Goal: Contribute content

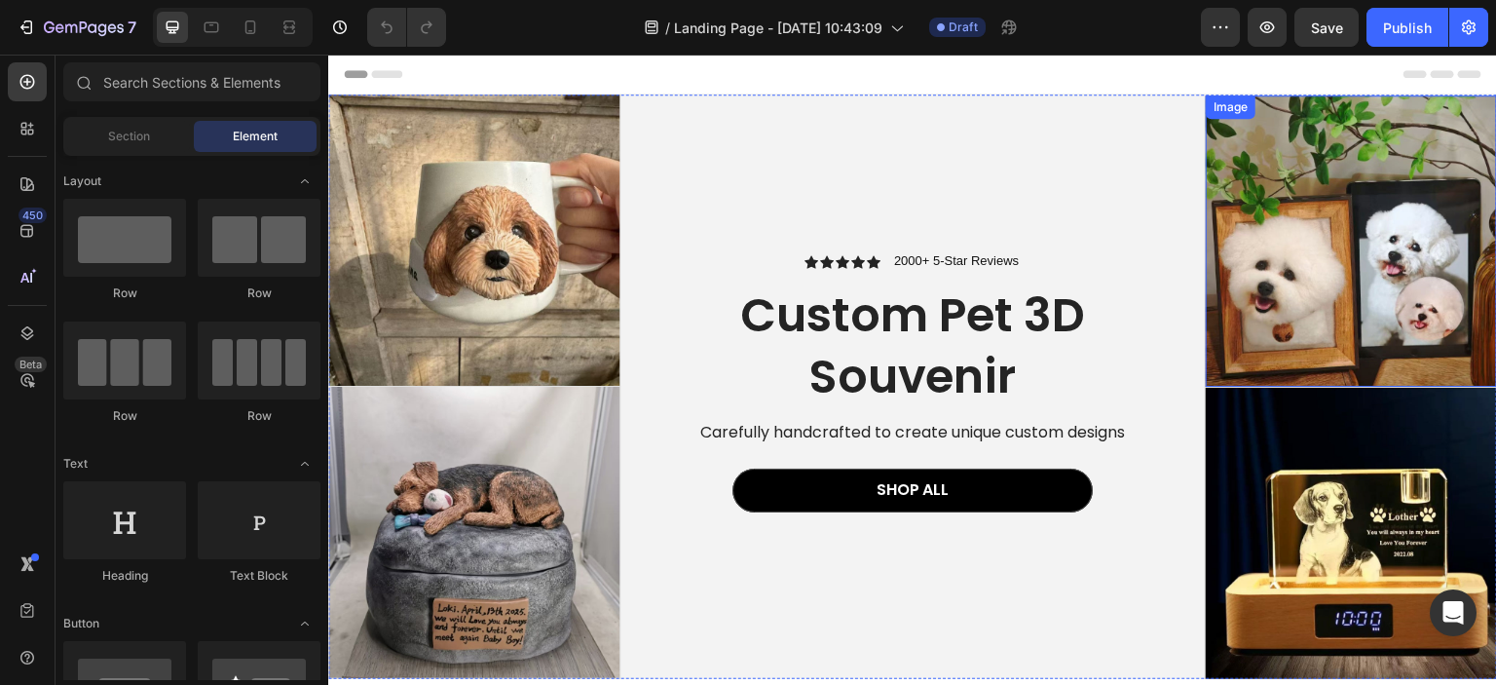
click at [1313, 297] on img at bounding box center [1351, 240] width 291 height 291
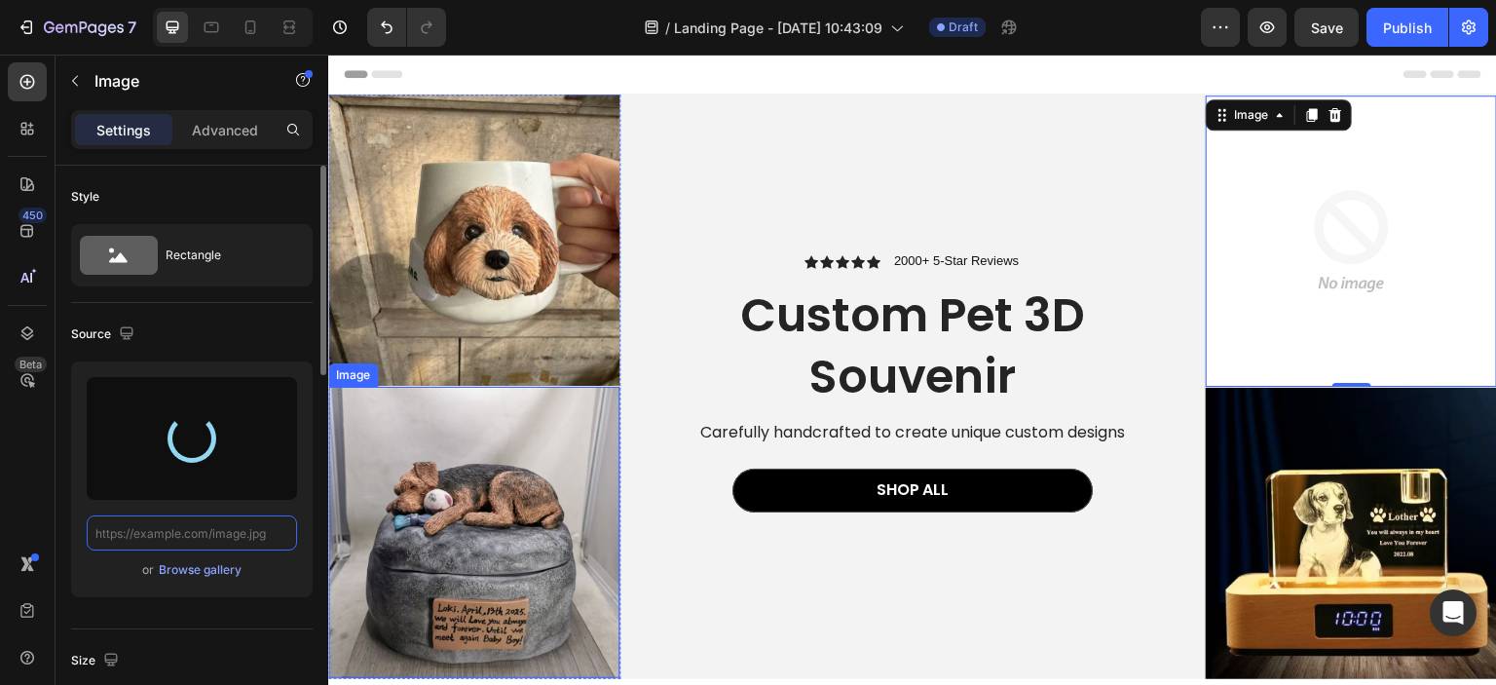
type input "[URL][DOMAIN_NAME]"
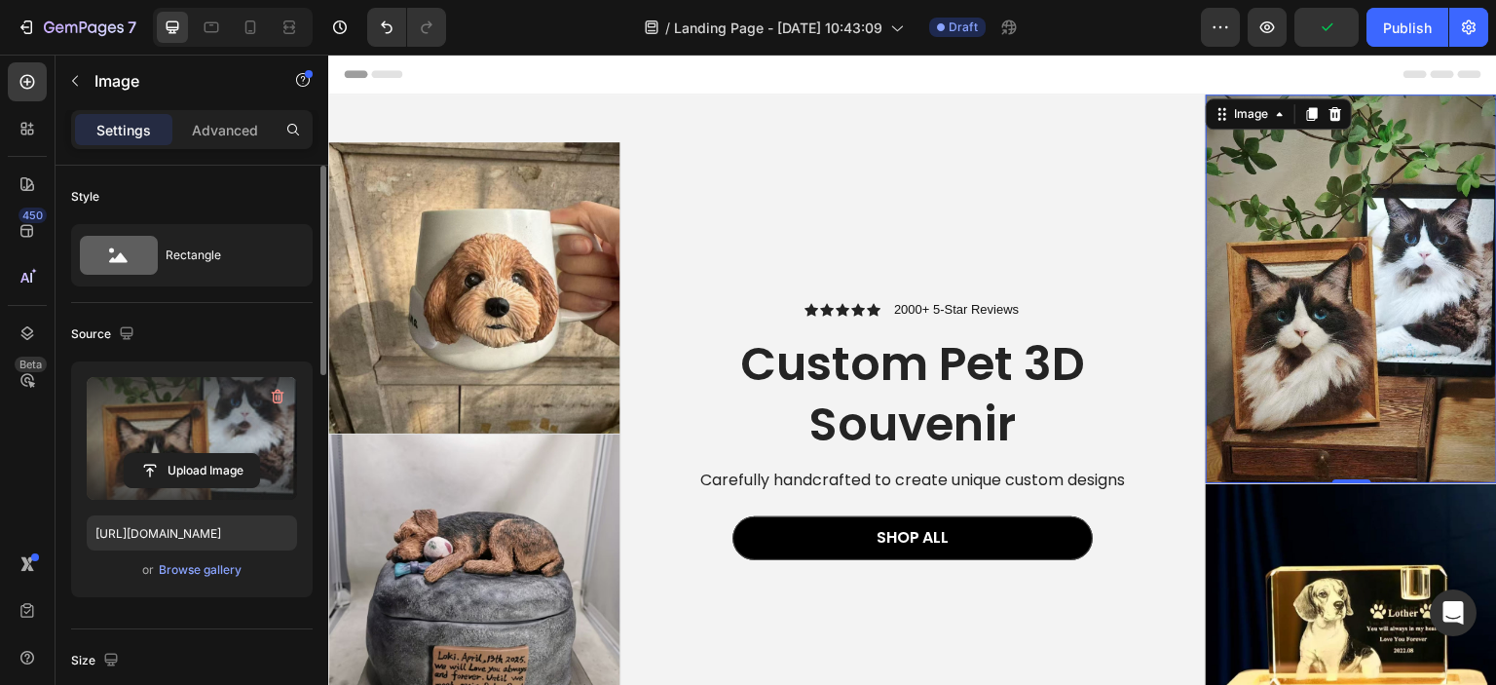
click at [218, 428] on label at bounding box center [192, 438] width 210 height 123
click at [218, 454] on input "file" at bounding box center [192, 470] width 134 height 33
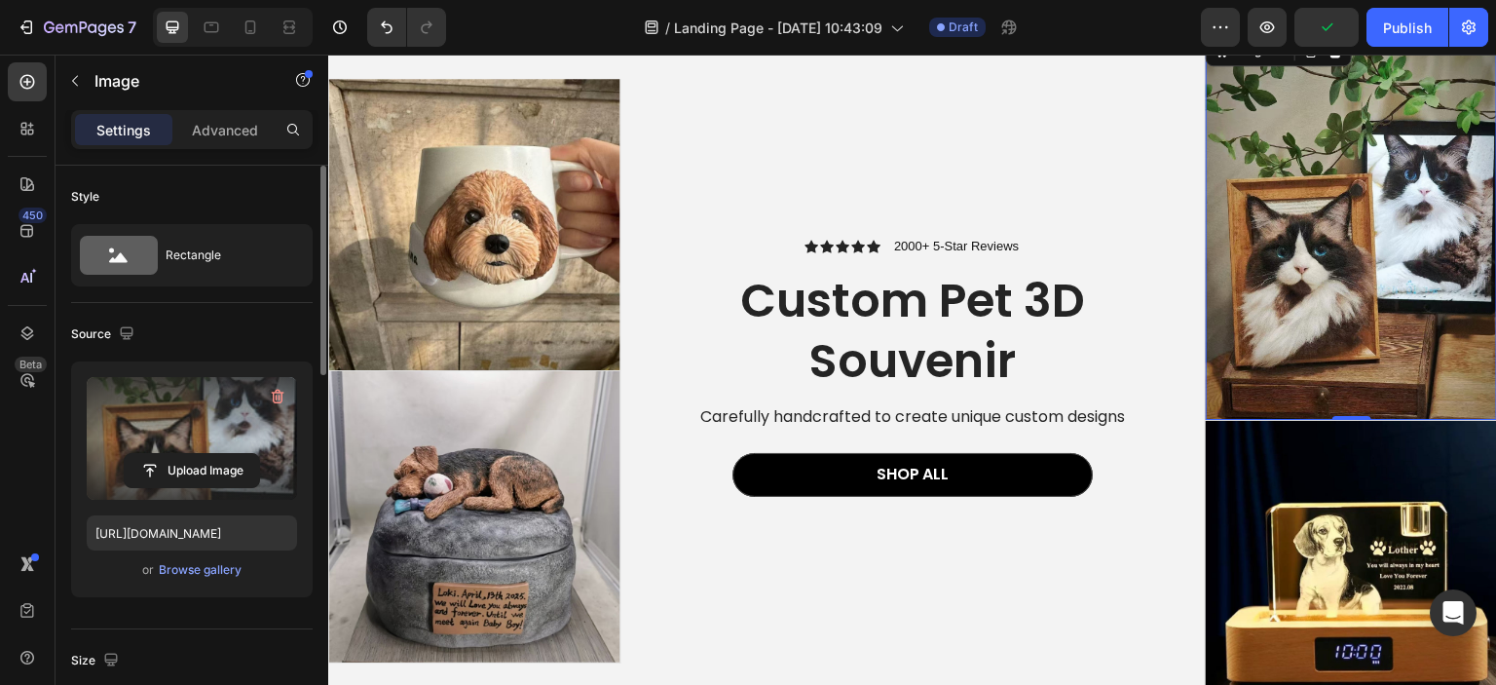
scroll to position [97, 0]
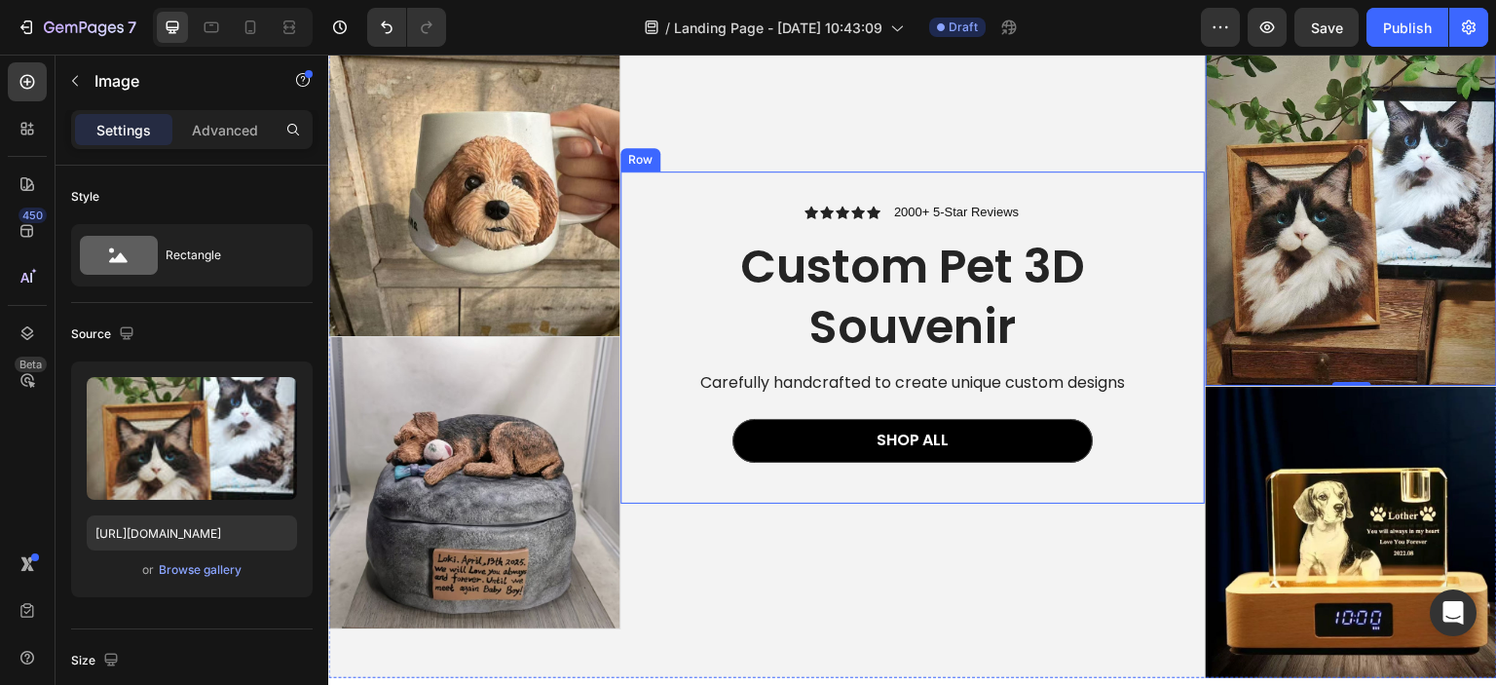
click at [1333, 504] on img at bounding box center [1351, 532] width 291 height 291
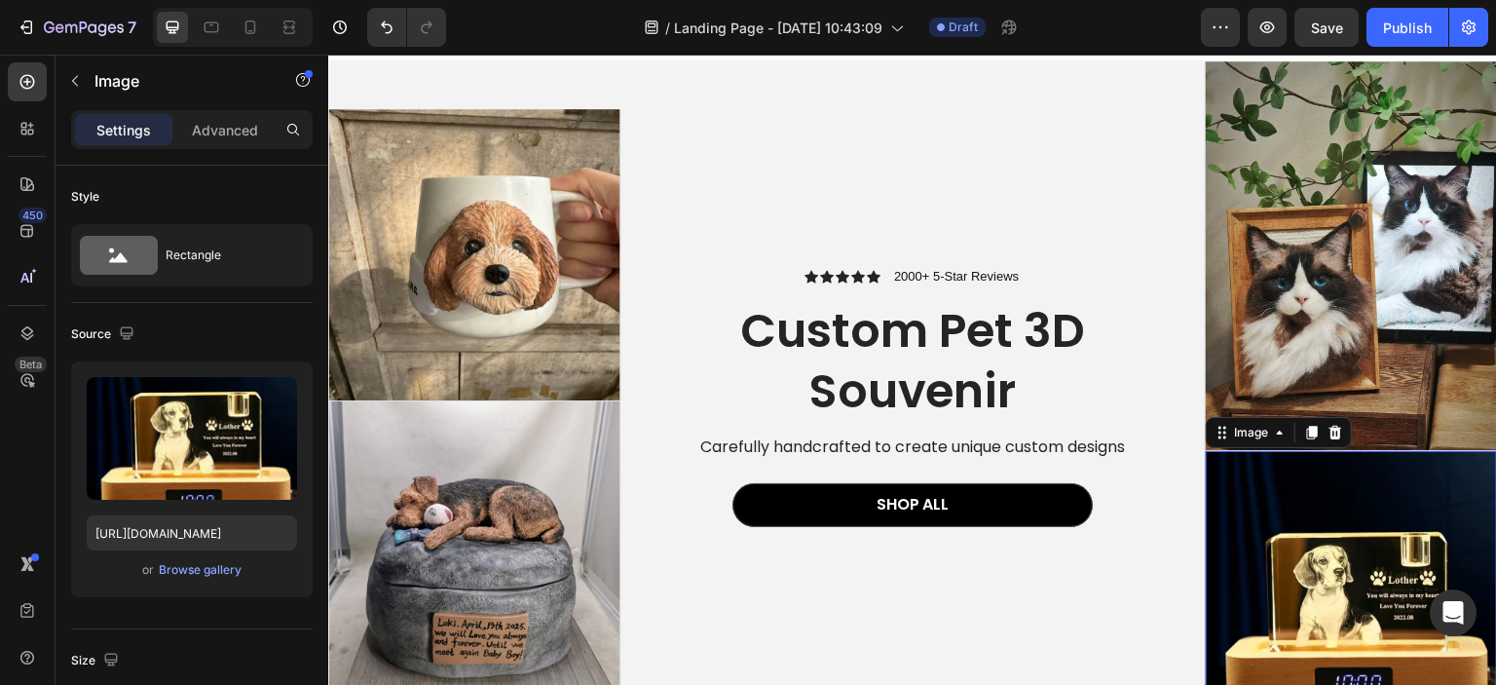
scroll to position [0, 0]
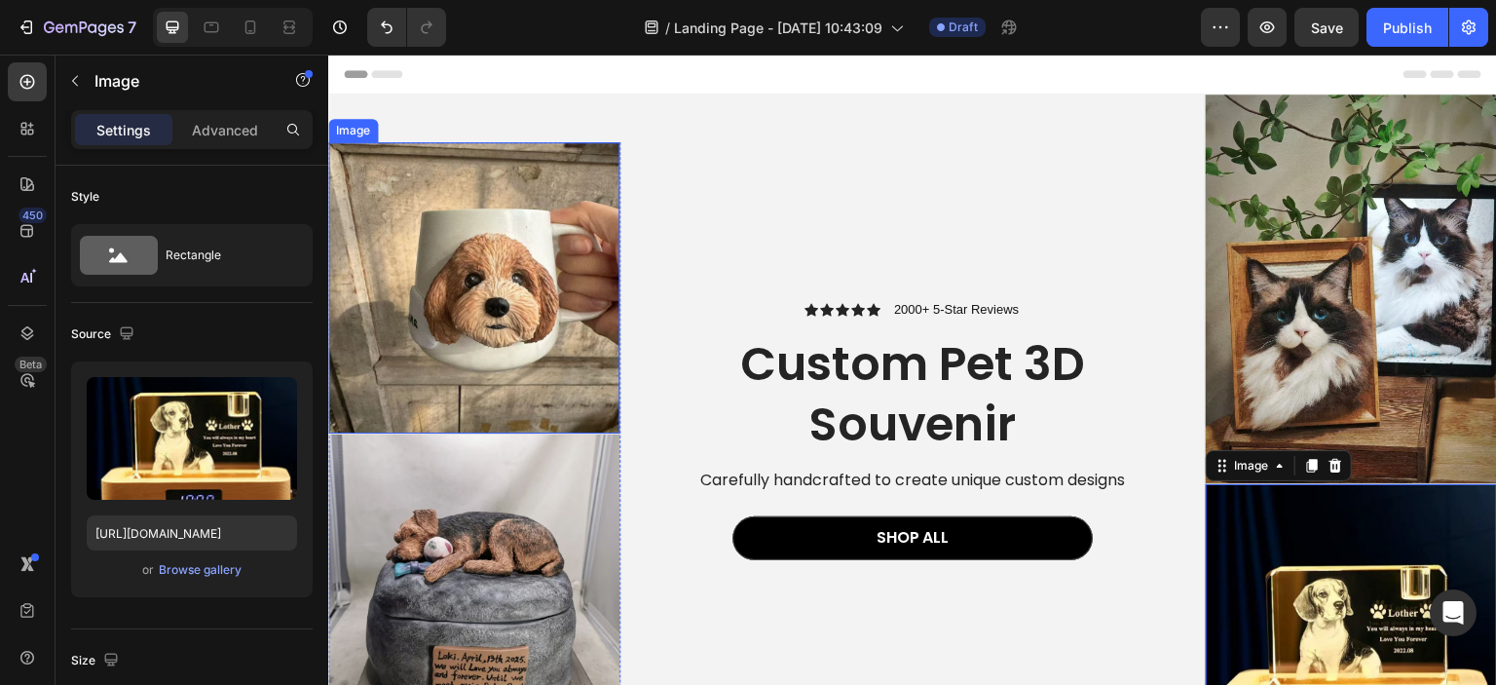
click at [518, 305] on img at bounding box center [473, 287] width 291 height 291
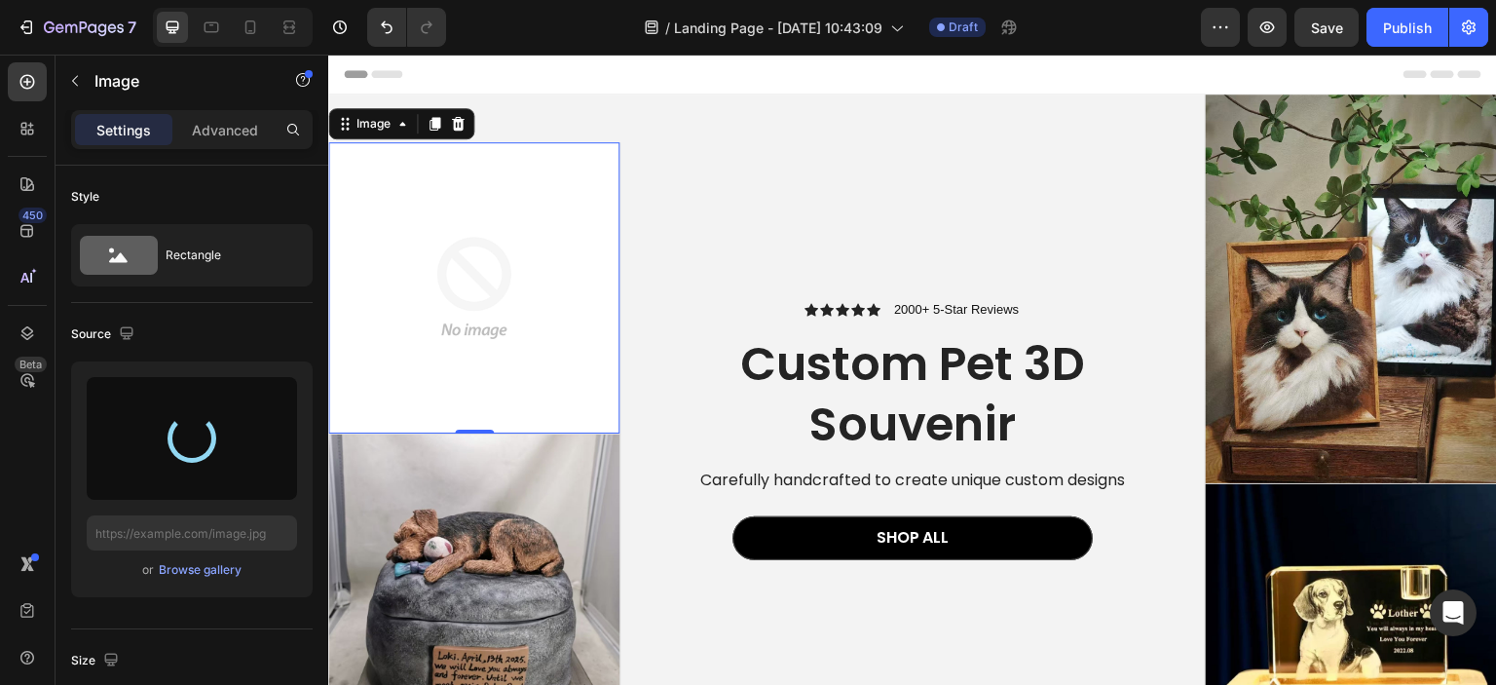
type input "[URL][DOMAIN_NAME]"
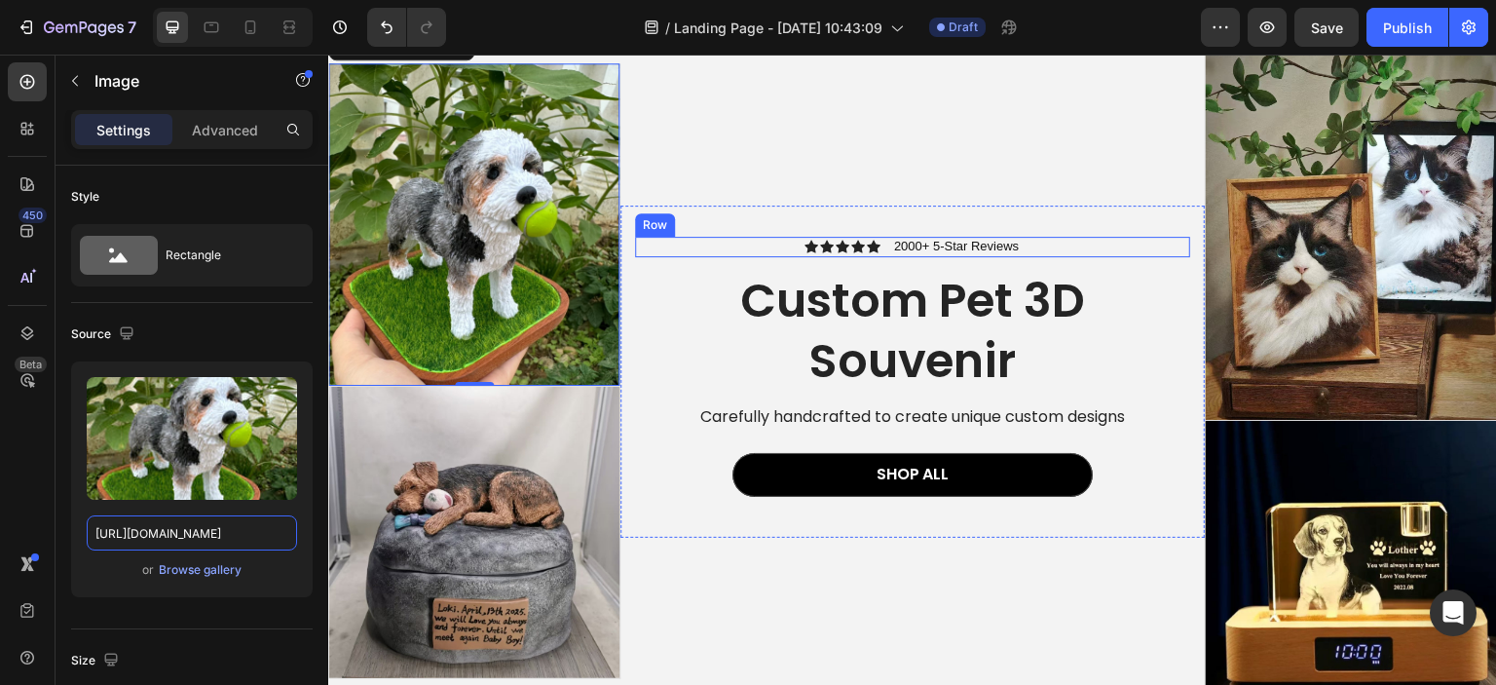
scroll to position [97, 0]
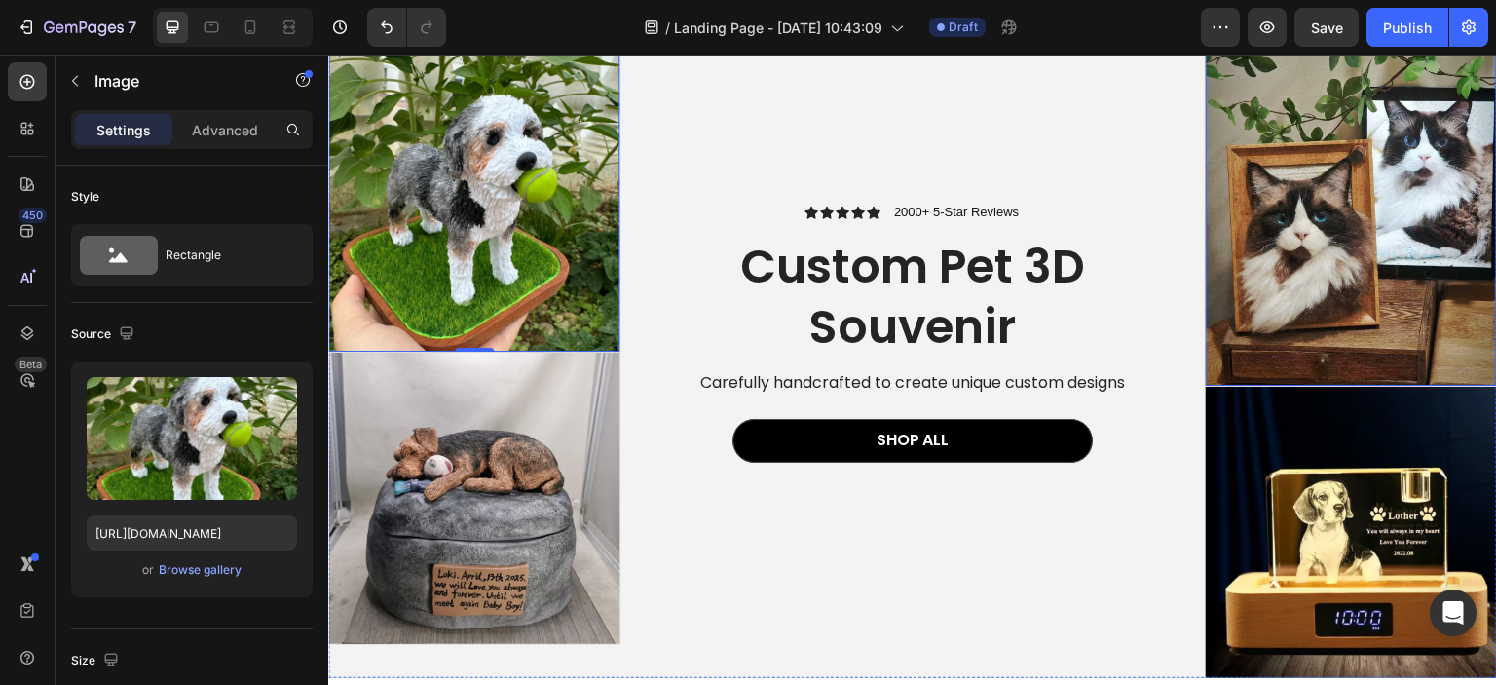
click at [1446, 243] on img at bounding box center [1351, 191] width 291 height 389
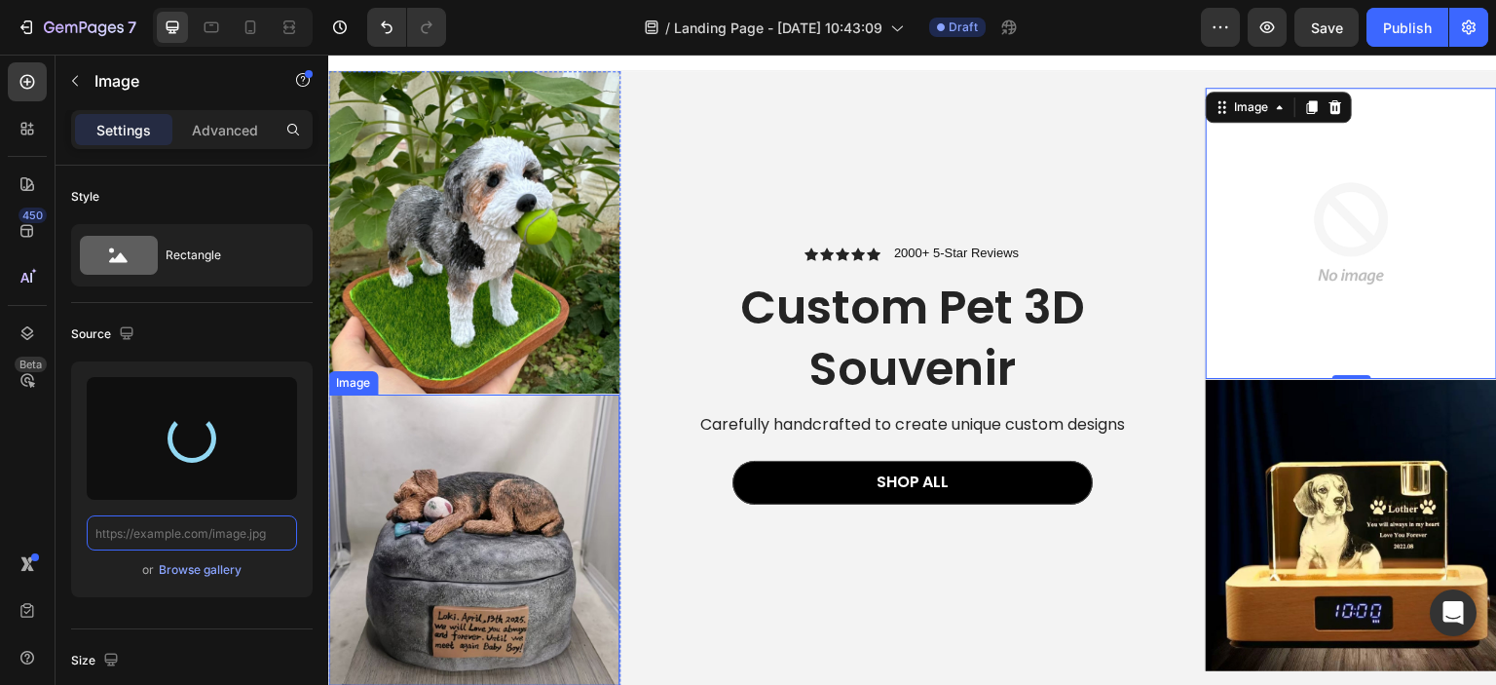
scroll to position [0, 0]
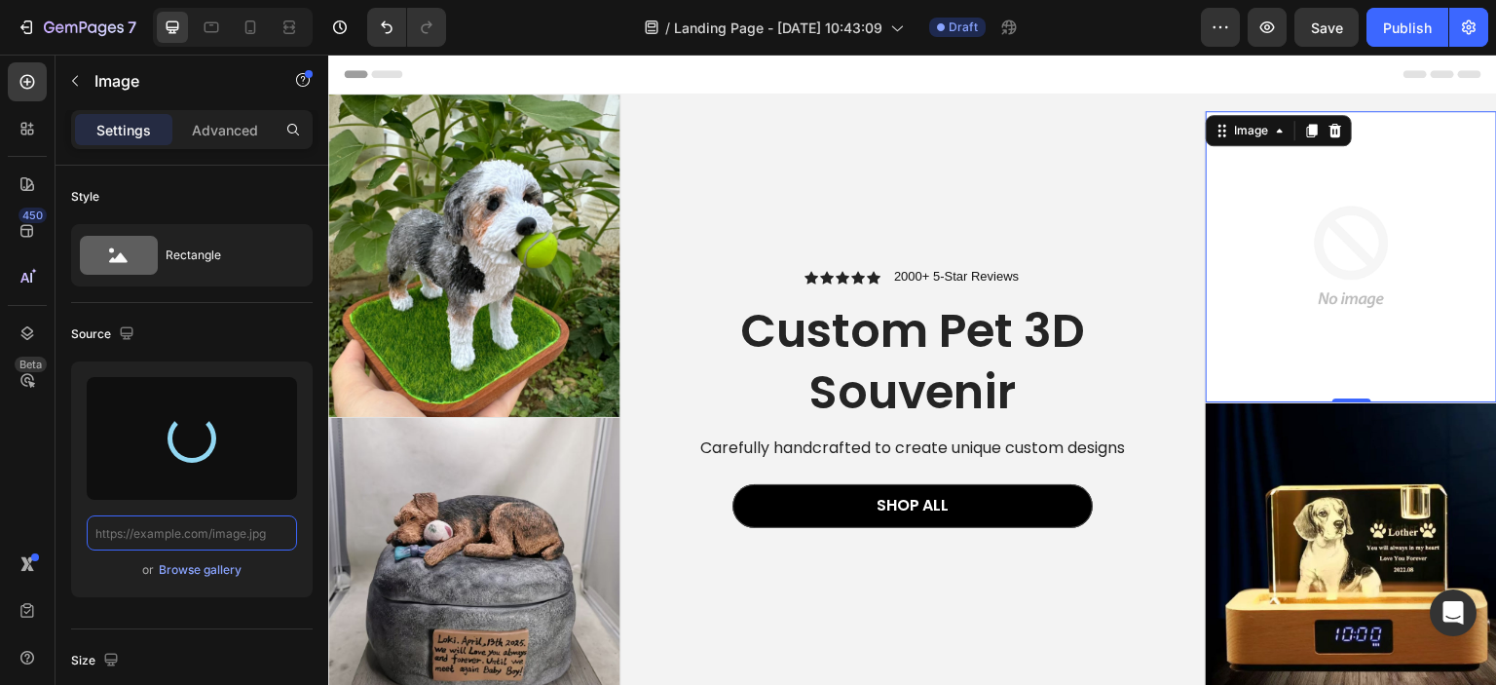
type input "[URL][DOMAIN_NAME]"
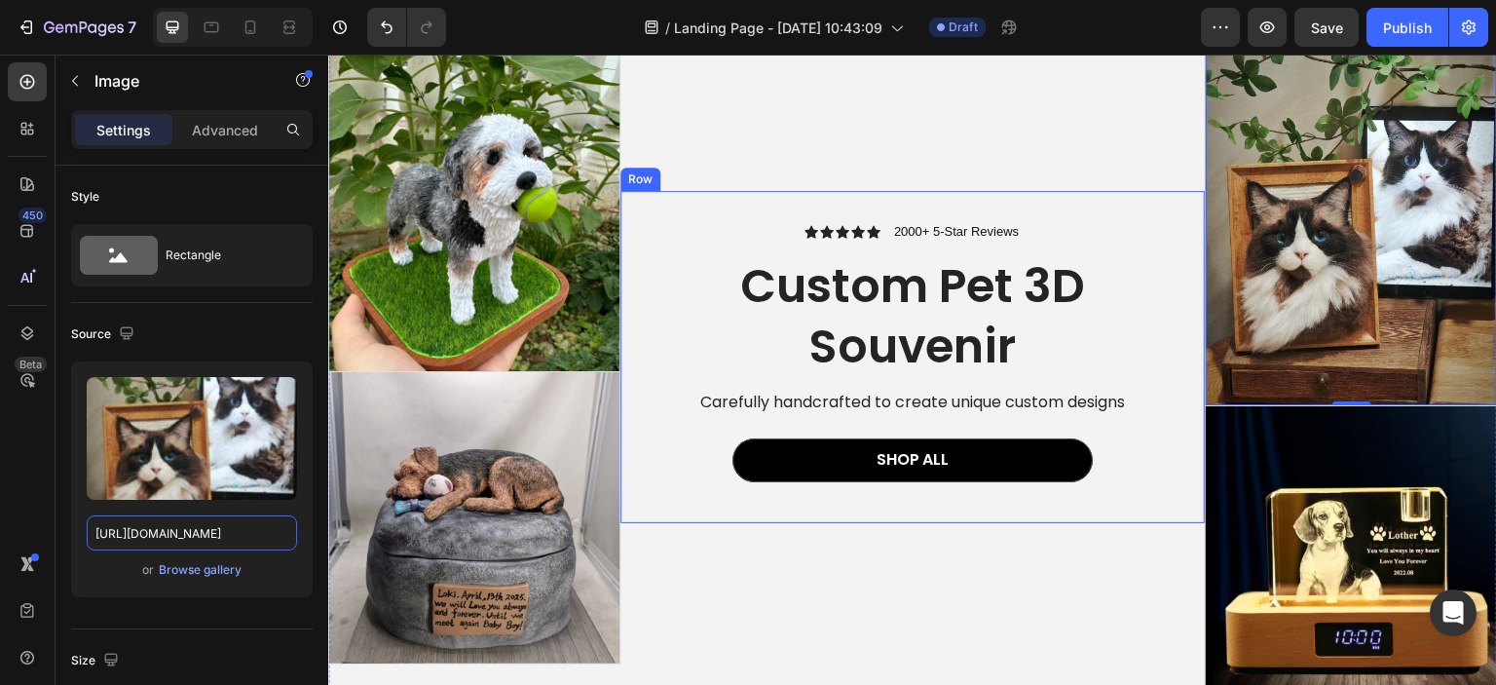
scroll to position [195, 0]
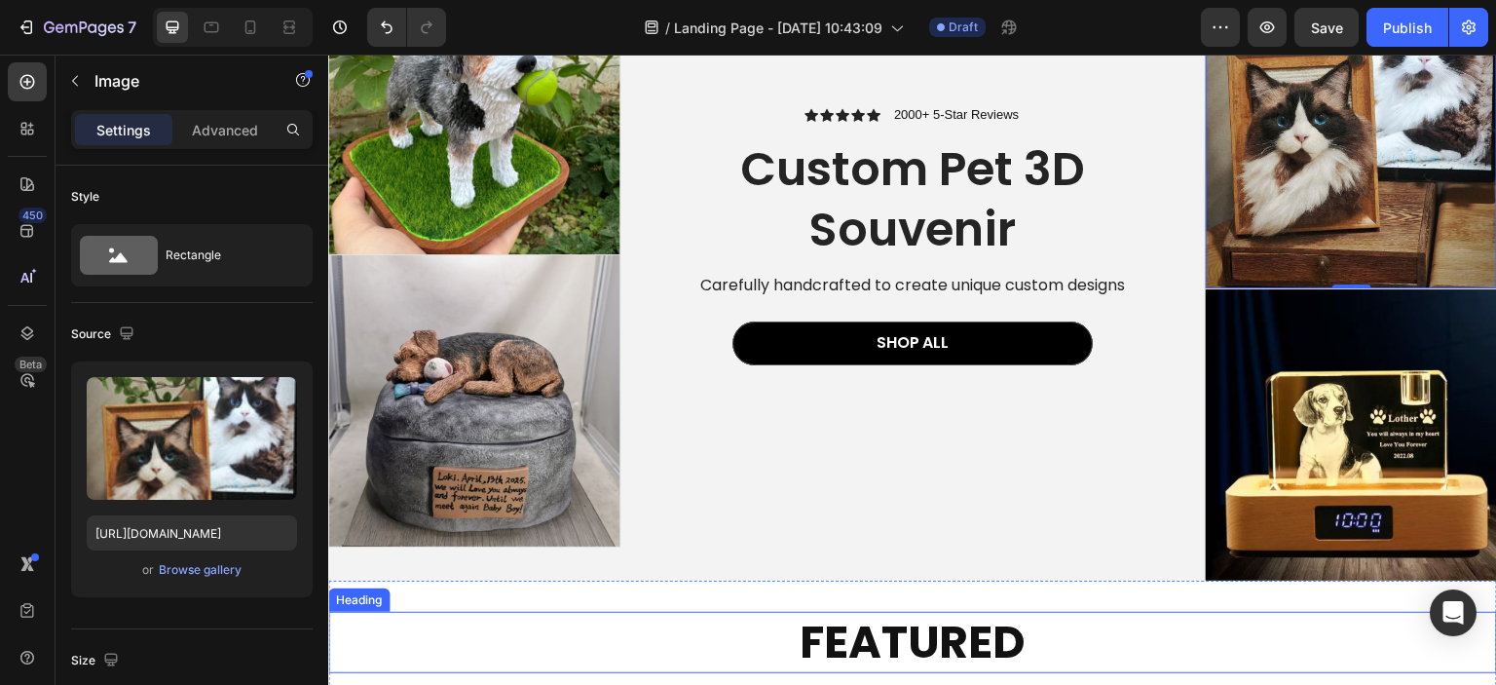
click at [1129, 625] on h2 "FEATURED" at bounding box center [912, 643] width 1169 height 62
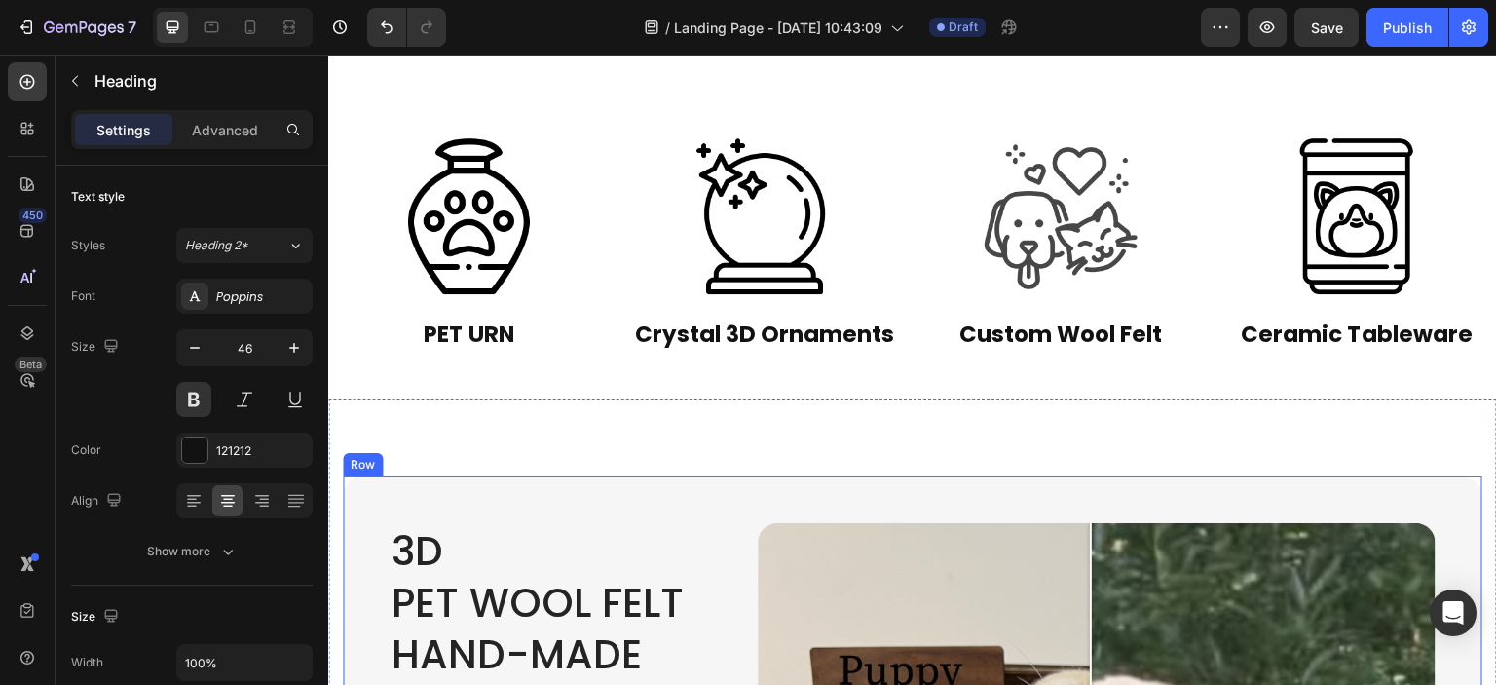
scroll to position [1753, 0]
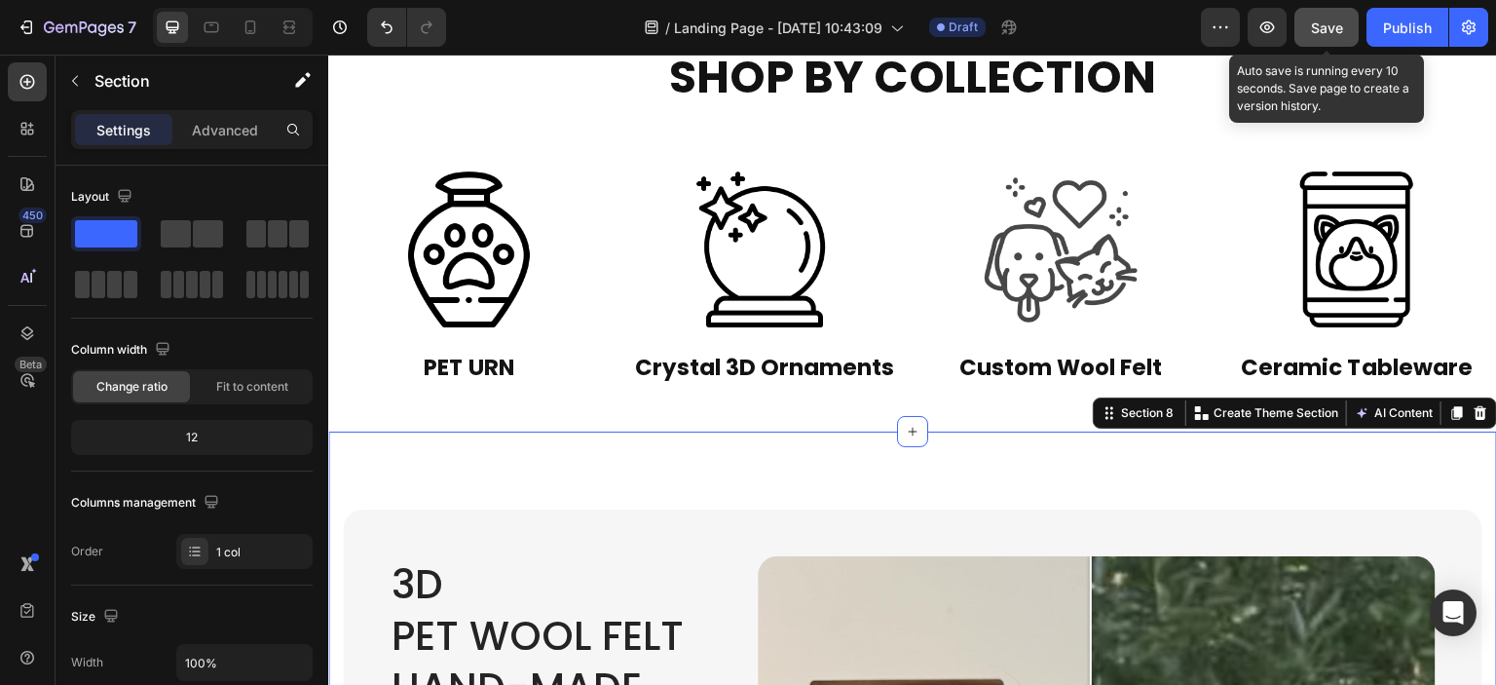
click at [1311, 28] on span "Save" at bounding box center [1327, 27] width 32 height 17
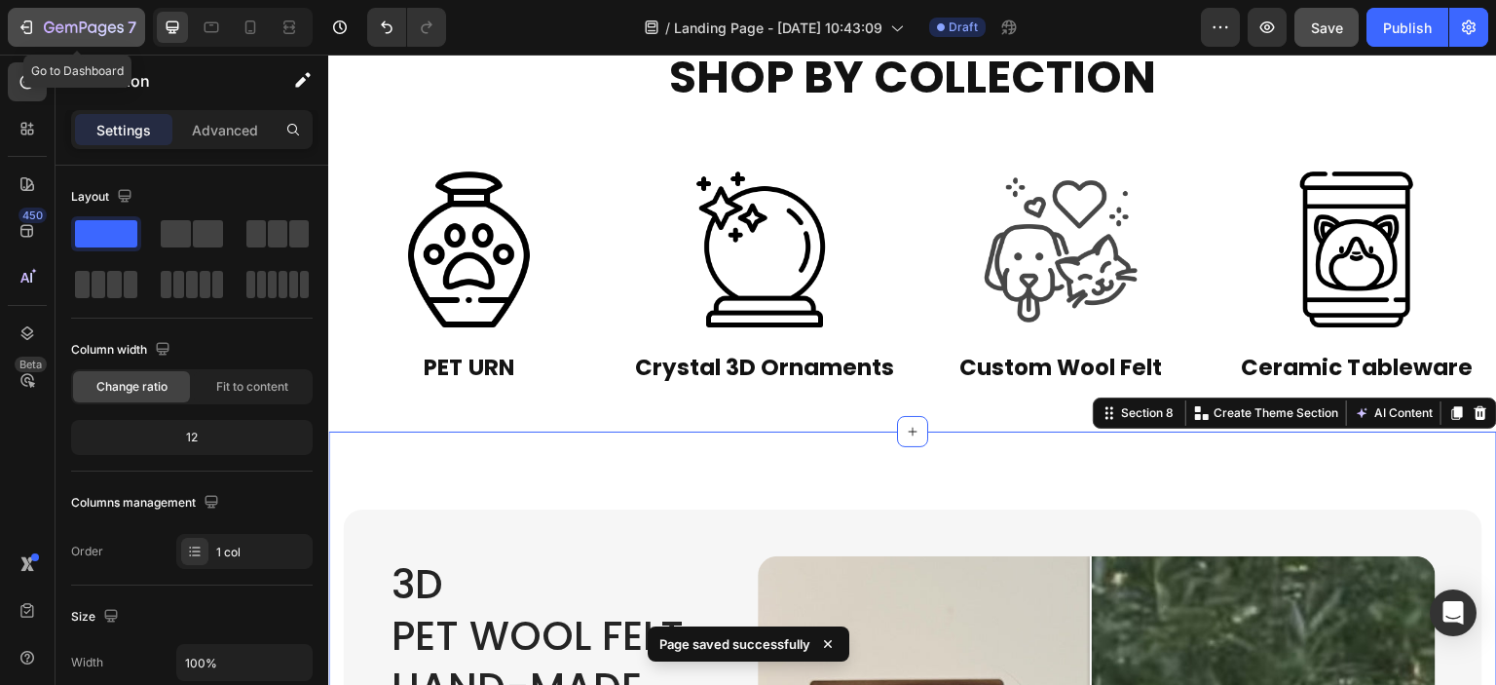
click at [81, 34] on icon "button" at bounding box center [84, 28] width 80 height 17
